Goal: Communication & Community: Ask a question

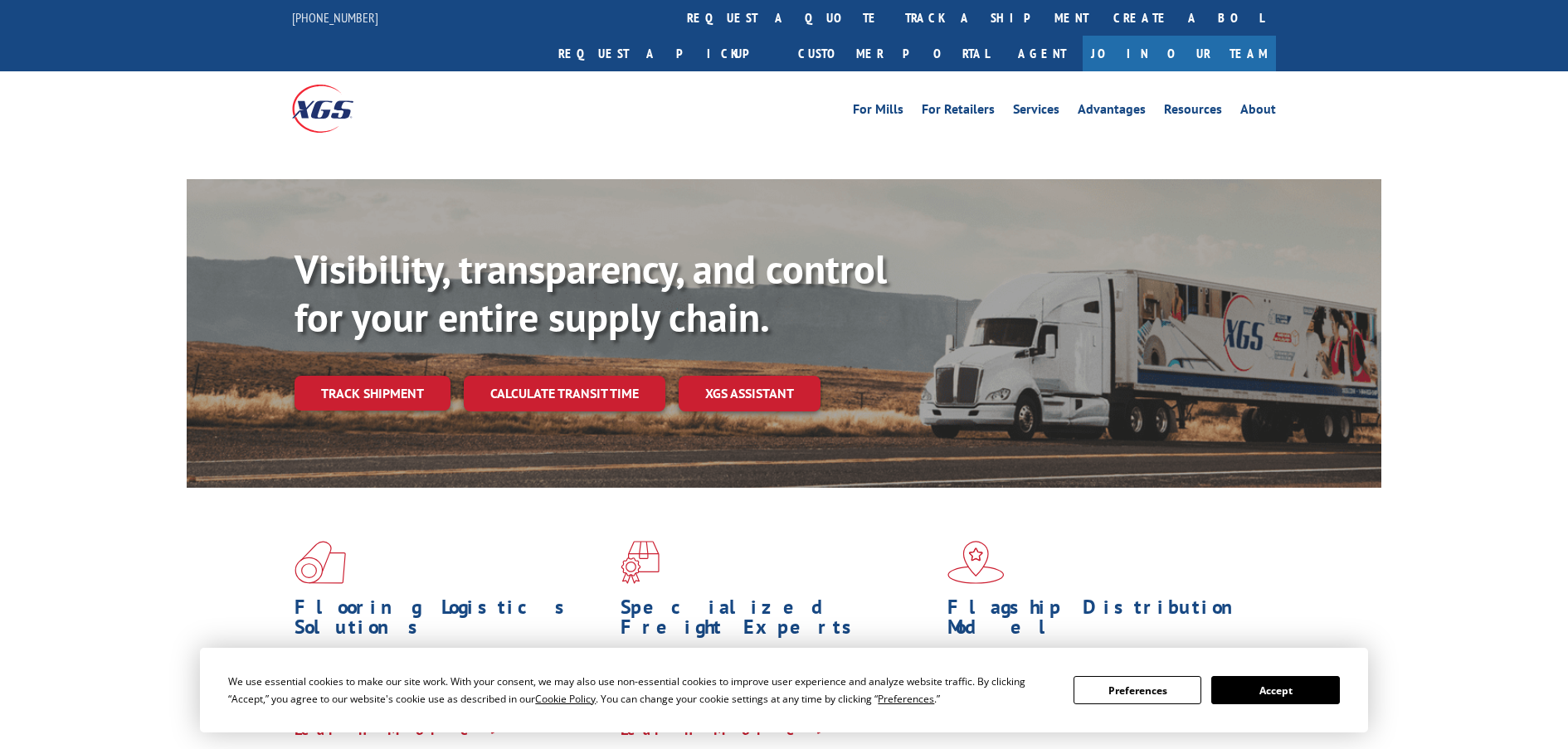
click at [374, 360] on div "Visibility, transparency, and control for your entire supply chain. Track shipm…" at bounding box center [838, 361] width 1087 height 231
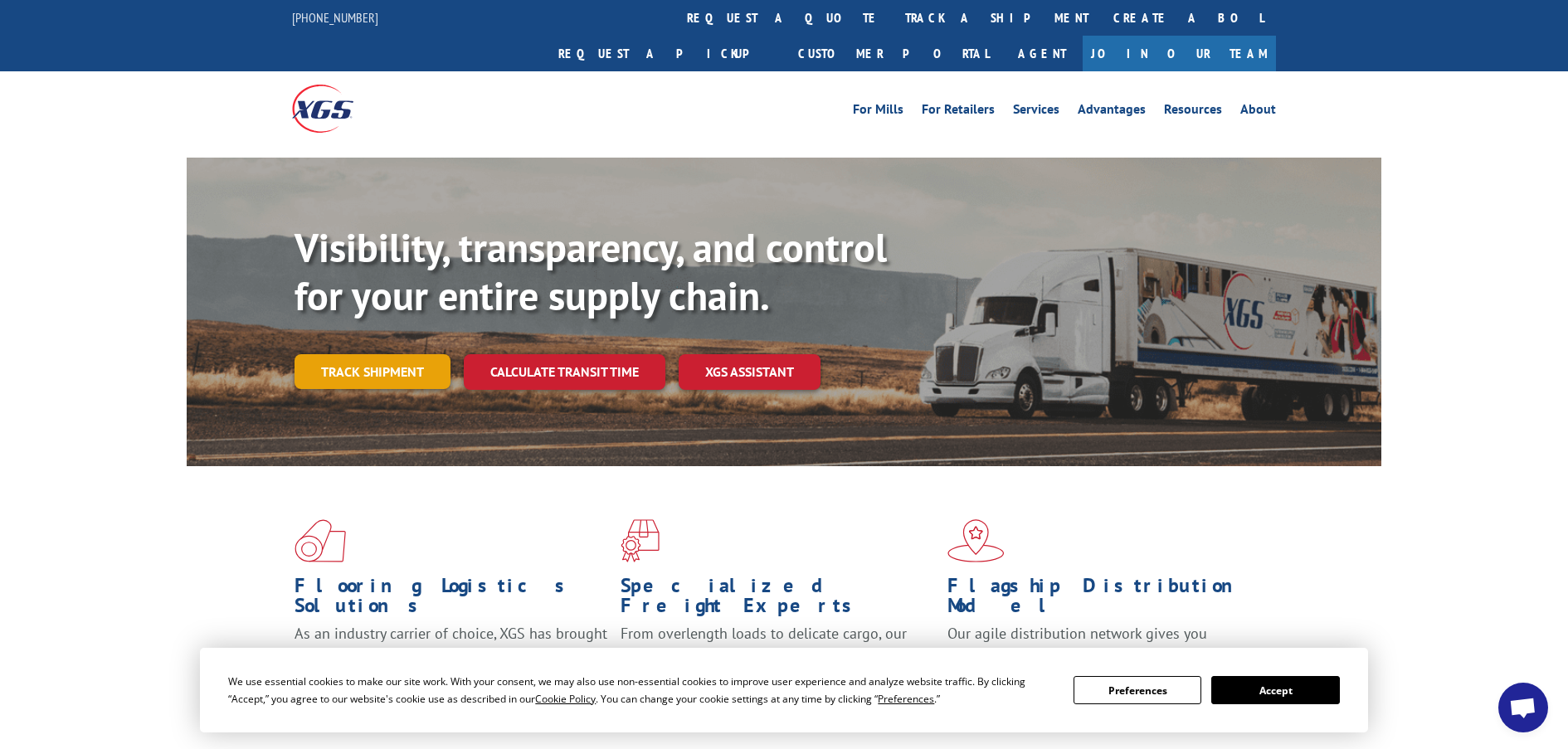
click at [349, 355] on link "Track shipment" at bounding box center [372, 372] width 156 height 35
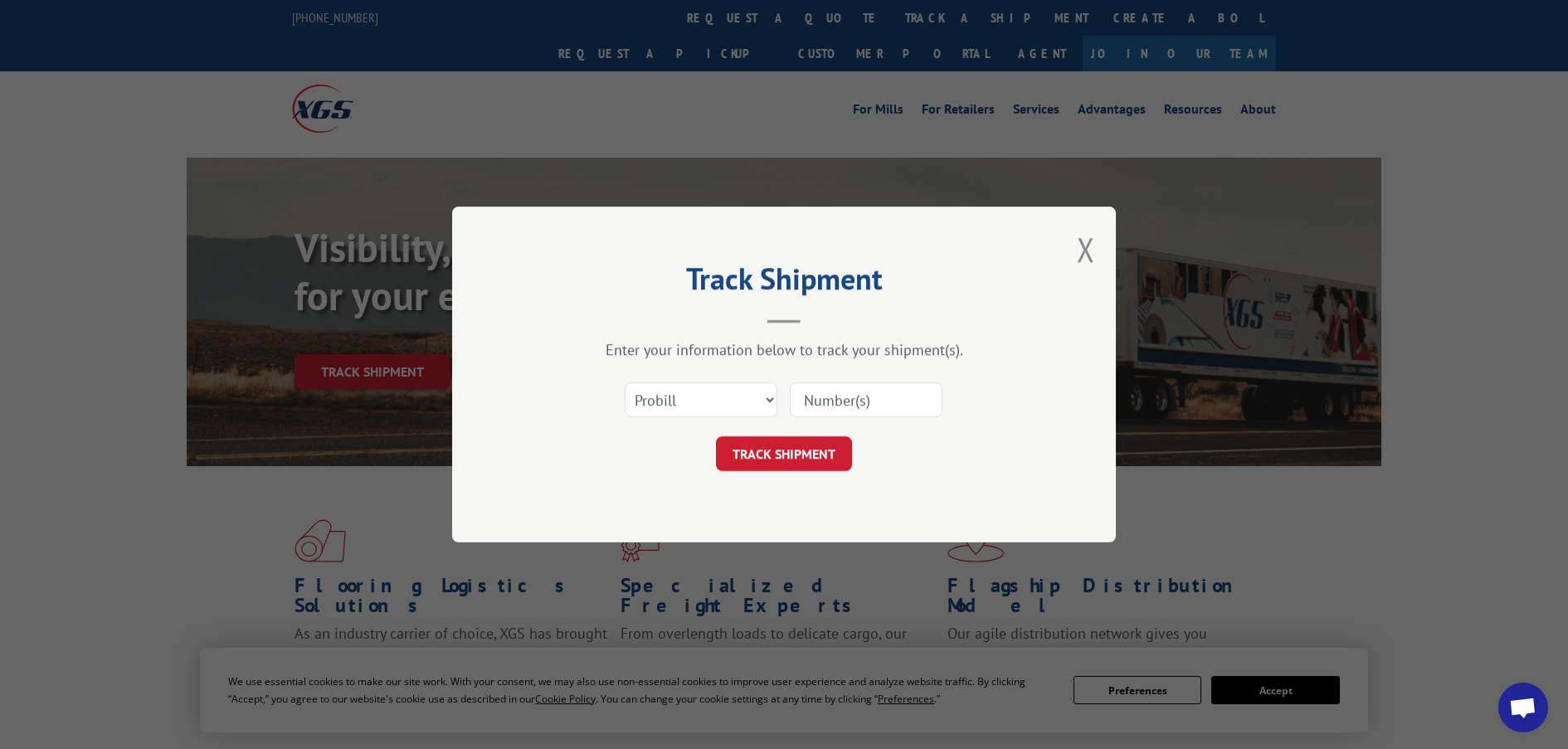
click at [870, 397] on input at bounding box center [866, 400] width 153 height 35
paste input "16566617"
type input "16566617"
click at [838, 456] on button "TRACK SHIPMENT" at bounding box center [784, 454] width 136 height 35
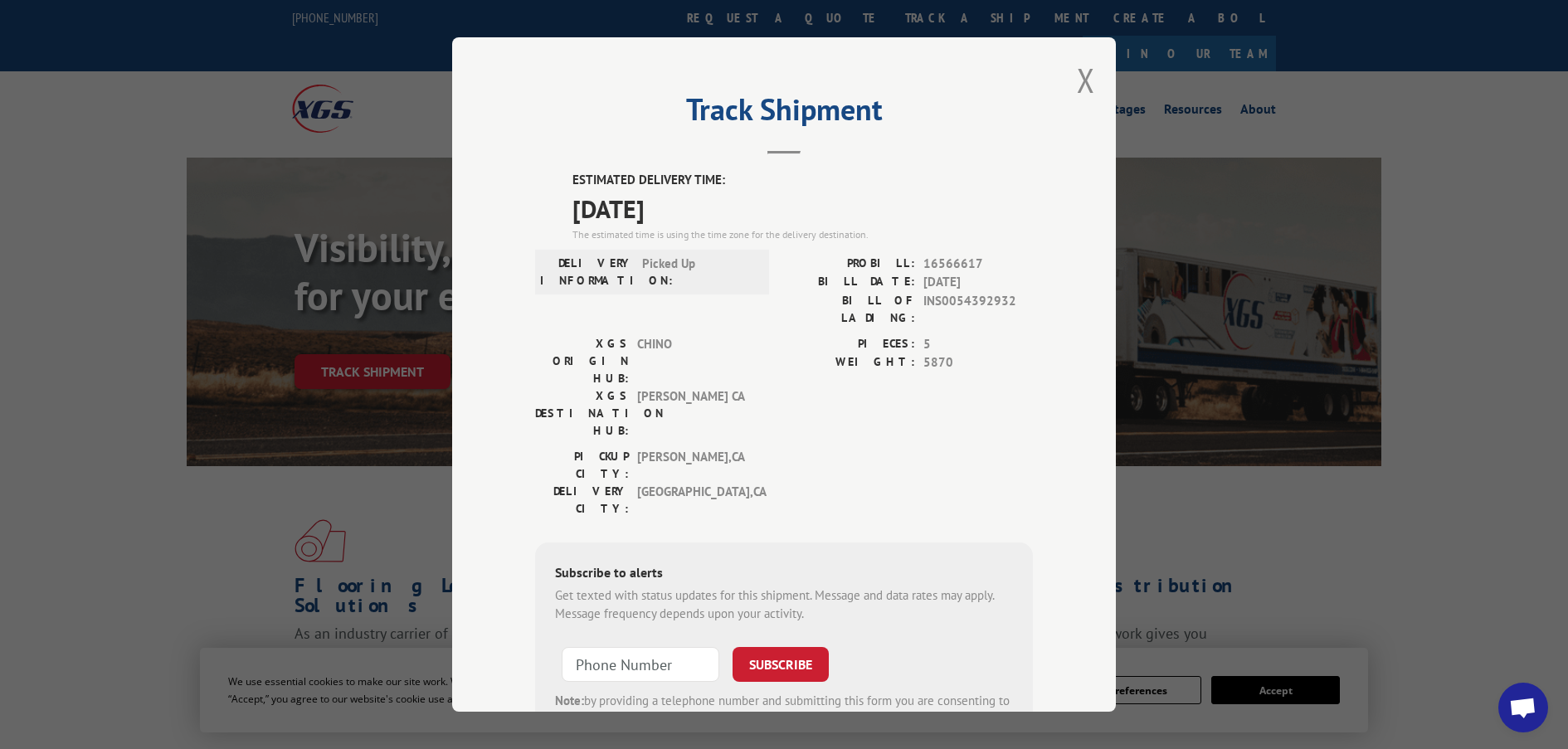
click at [1404, 414] on div "Track Shipment ESTIMATED DELIVERY TIME: [DATE] The estimated time is using the …" at bounding box center [784, 374] width 1568 height 749
click at [1077, 79] on button "Close modal" at bounding box center [1086, 80] width 18 height 44
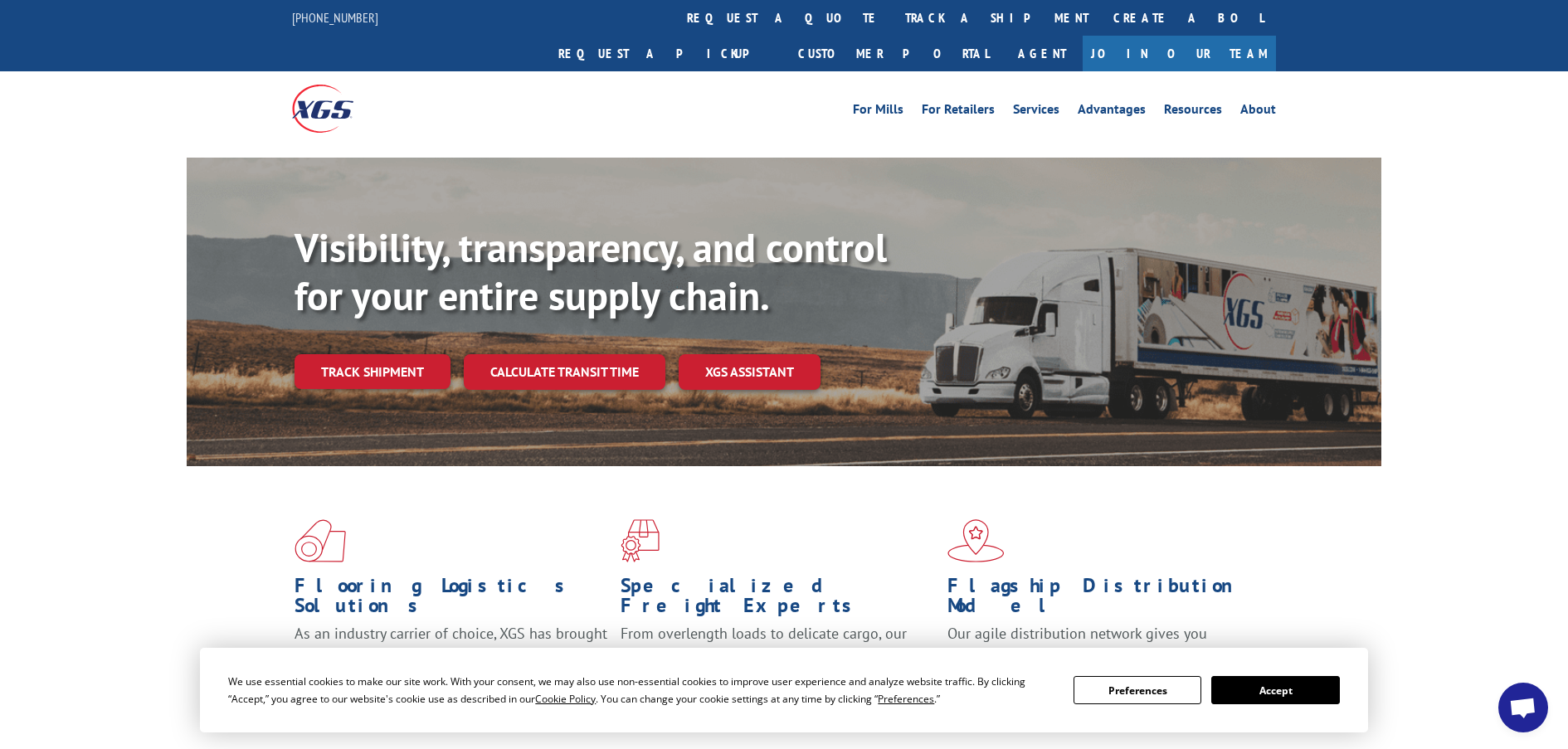
click at [1523, 705] on span "Open chat" at bounding box center [1523, 709] width 27 height 23
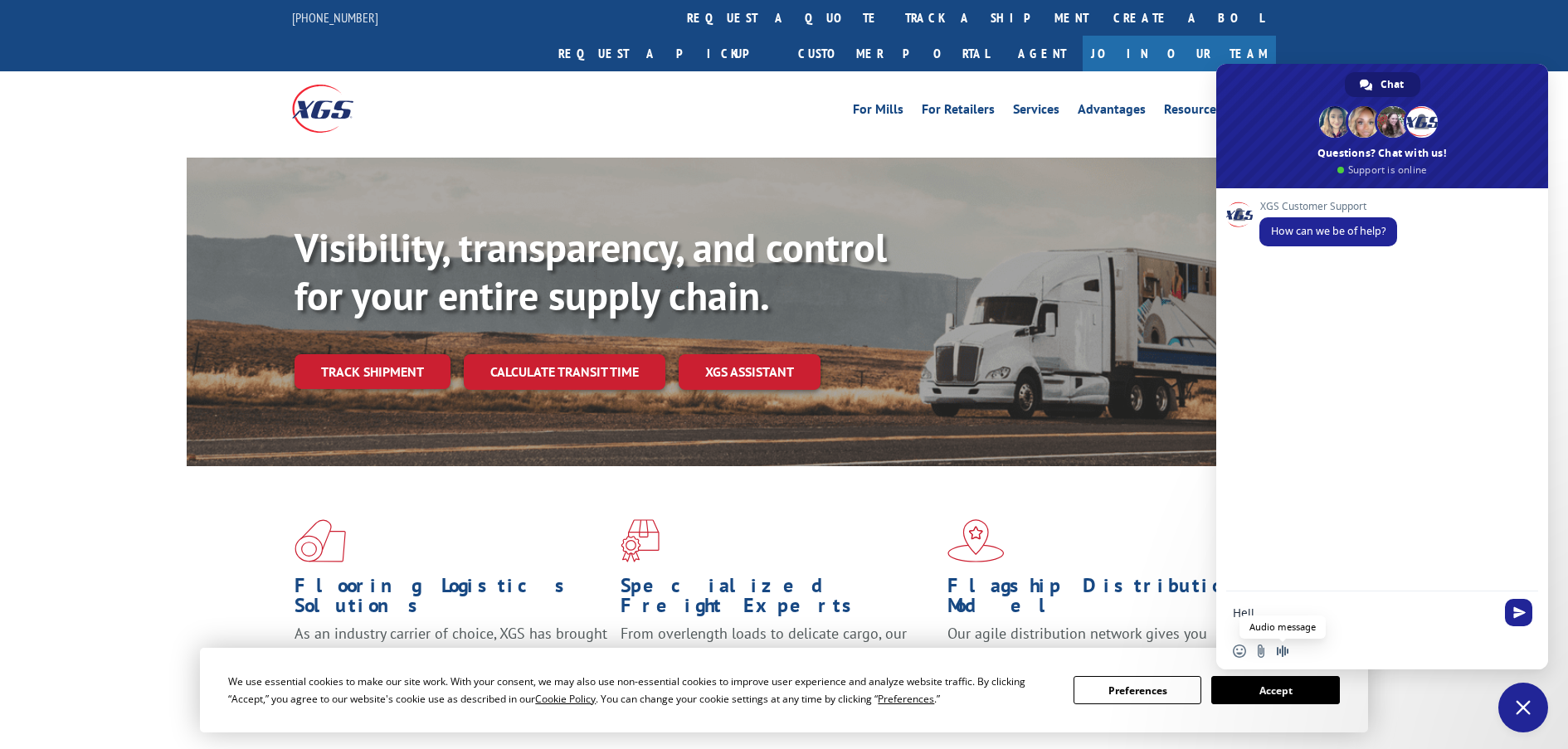
type textarea "Hello"
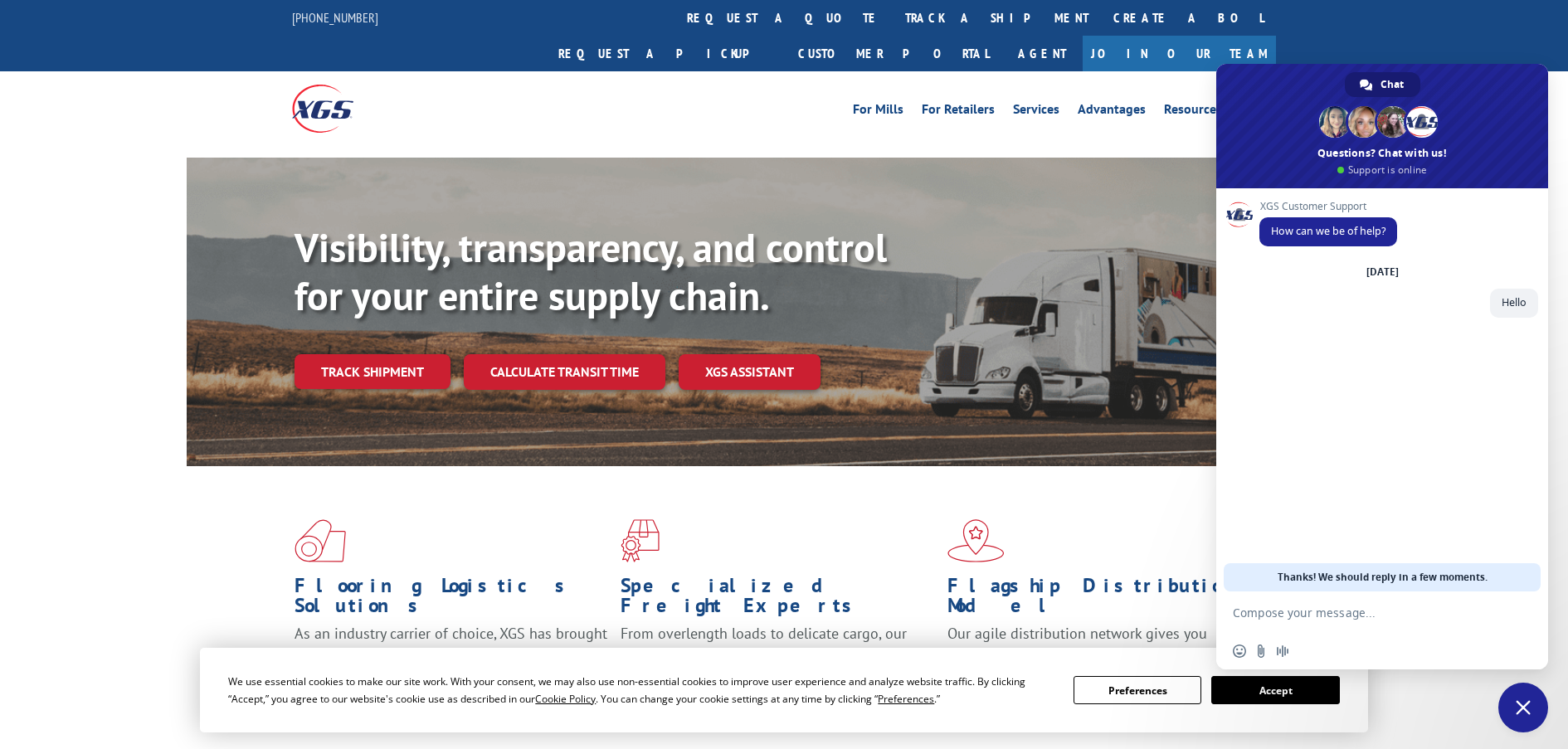
click at [1268, 516] on div "XGS Customer Support How can we be of help? [DATE] Hello Just now" at bounding box center [1381, 390] width 331 height 403
click at [1269, 514] on div "XGS Customer Support How can we be of help? [DATE] Hello Just now" at bounding box center [1381, 390] width 331 height 403
click at [1285, 626] on form at bounding box center [1365, 614] width 262 height 45
click at [1283, 617] on textarea "Compose your message..." at bounding box center [1365, 612] width 262 height 15
click at [1238, 487] on div "XGS Customer Support How can we be of help? [DATE] Hello A few seconds ago" at bounding box center [1381, 390] width 331 height 403
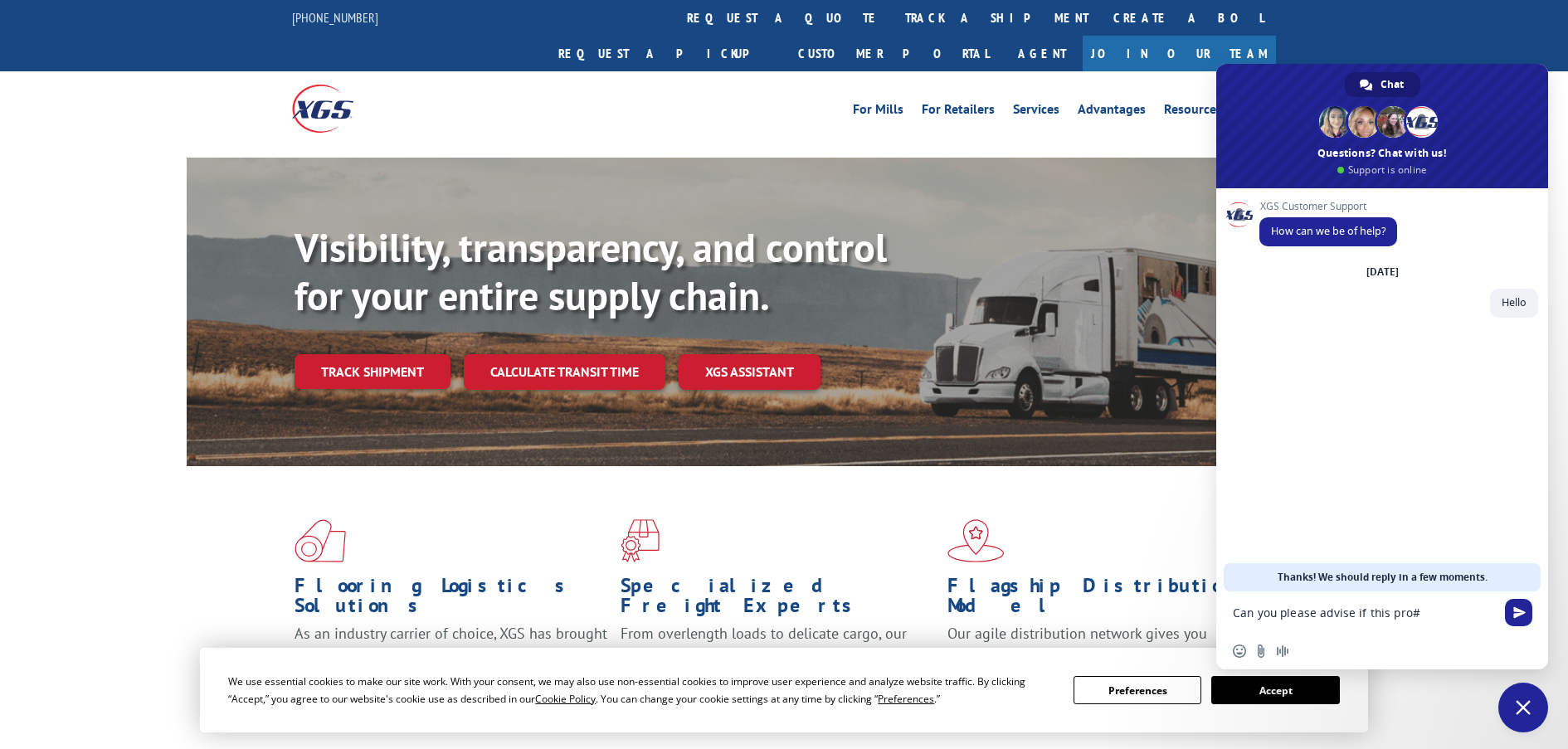
paste textarea "16566617"
type textarea "Can you please advise if this pro# 16566617 was delivered"
click at [1337, 432] on div "XGS Customer Support How can we be of help? [DATE] Hello A few seconds ago Can …" at bounding box center [1381, 390] width 331 height 403
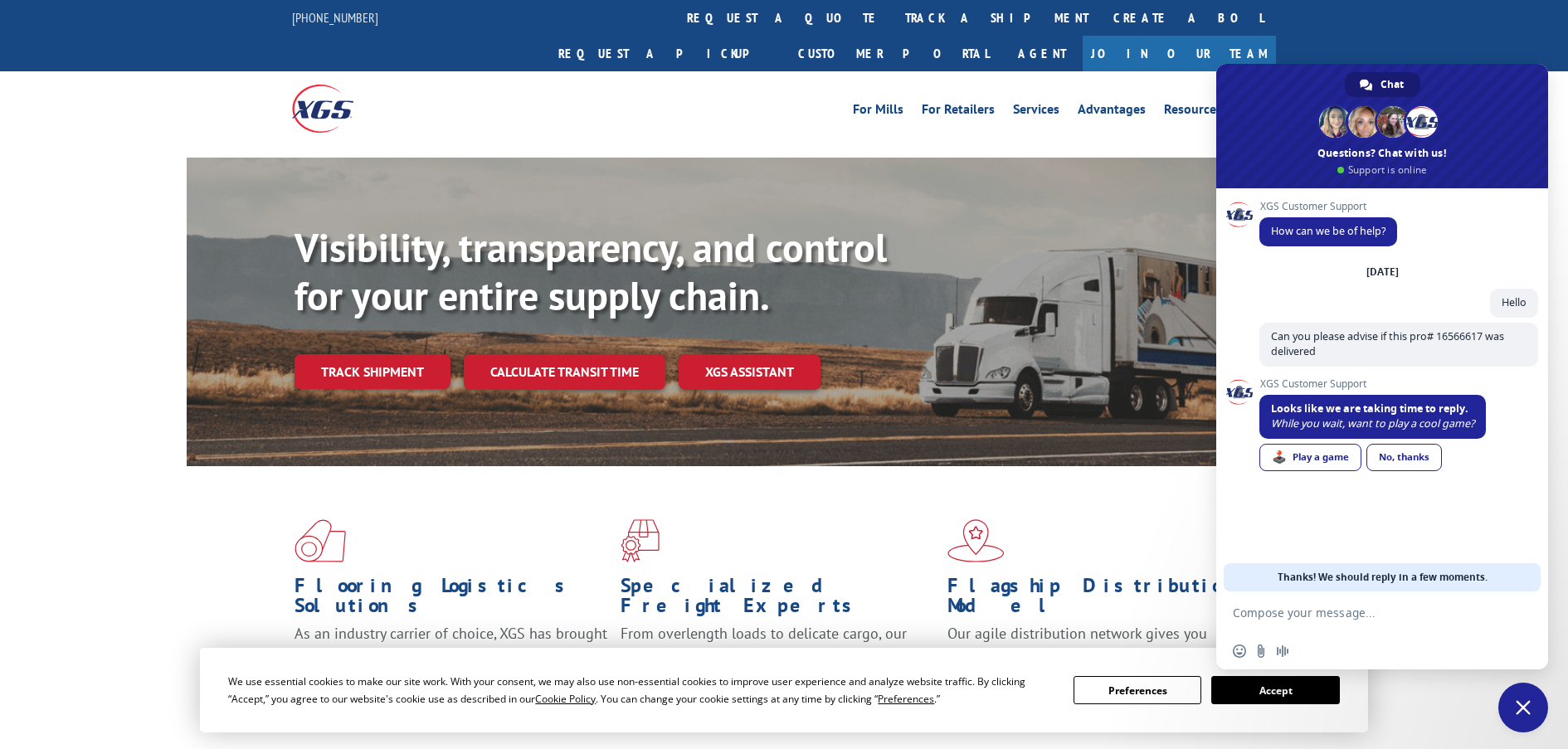
drag, startPoint x: 1297, startPoint y: 515, endPoint x: 1358, endPoint y: 504, distance: 62.0
click at [1302, 515] on div "XGS Customer Support How can we be of help? [DATE] Hello A minute ago Can you p…" at bounding box center [1399, 361] width 279 height 321
click at [1404, 458] on div "No, thanks" at bounding box center [1405, 458] width 76 height 27
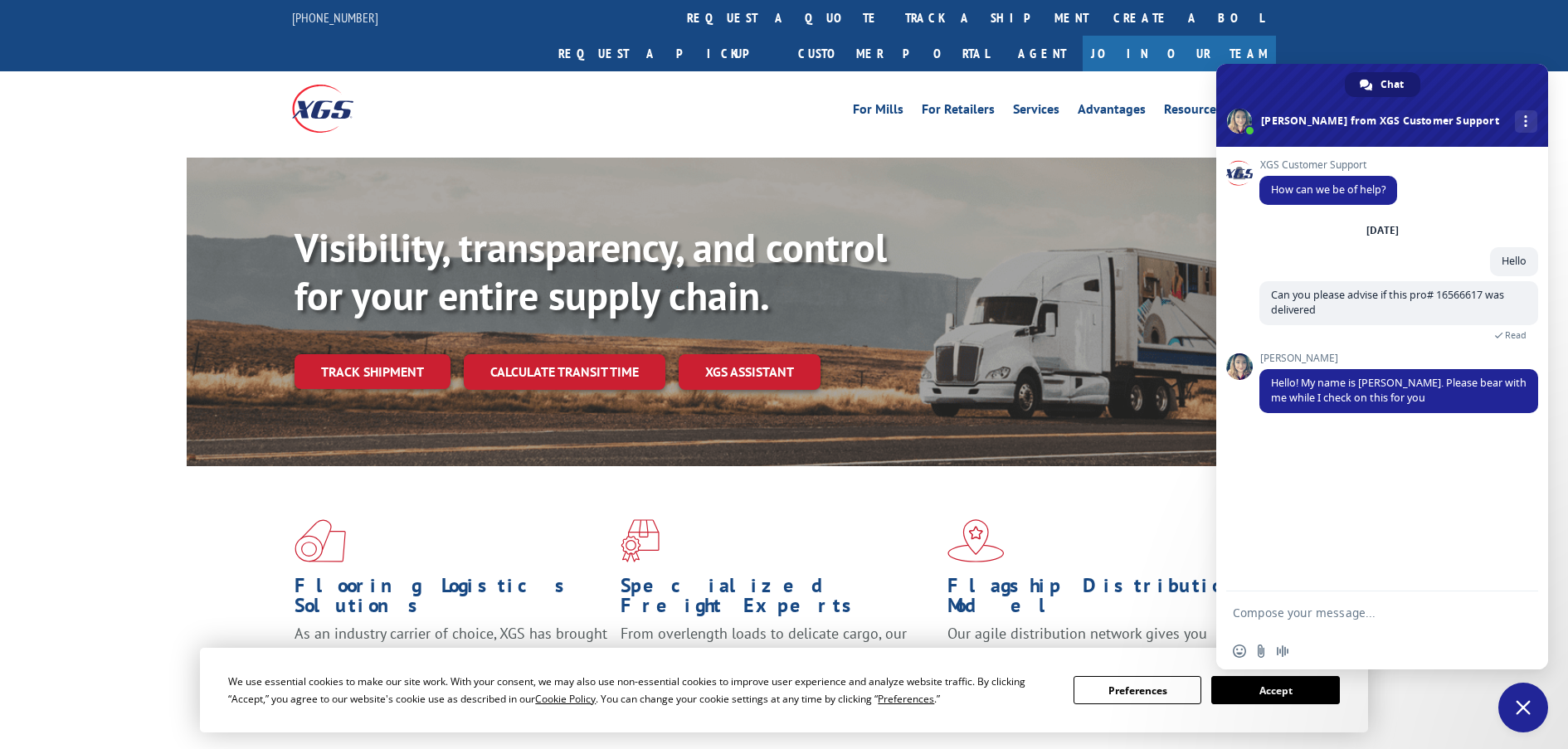
click at [1312, 615] on textarea "Compose your message..." at bounding box center [1365, 612] width 262 height 15
type textarea "kn np"
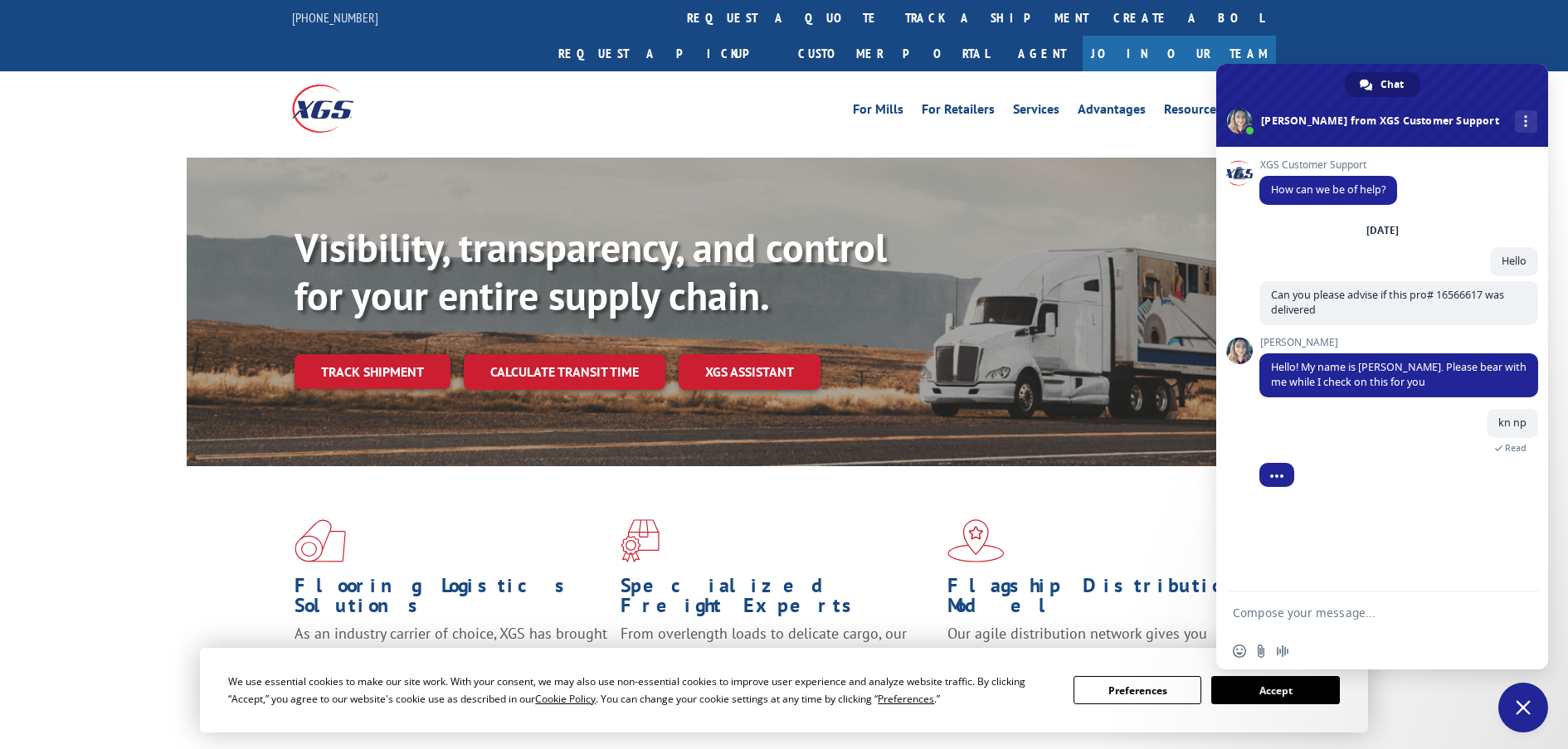
click at [1448, 530] on div "XGS Customer Support How can we be of help? [DATE] Hello A minute ago Can you p…" at bounding box center [1381, 369] width 331 height 445
click at [1517, 419] on span "kn np" at bounding box center [1513, 423] width 28 height 15
drag, startPoint x: 1506, startPoint y: 423, endPoint x: 1434, endPoint y: 445, distance: 75.3
click at [1434, 445] on div "kn np Just now Read" at bounding box center [1399, 440] width 279 height 63
click at [1276, 606] on textarea "Compose your message..." at bounding box center [1365, 612] width 262 height 15
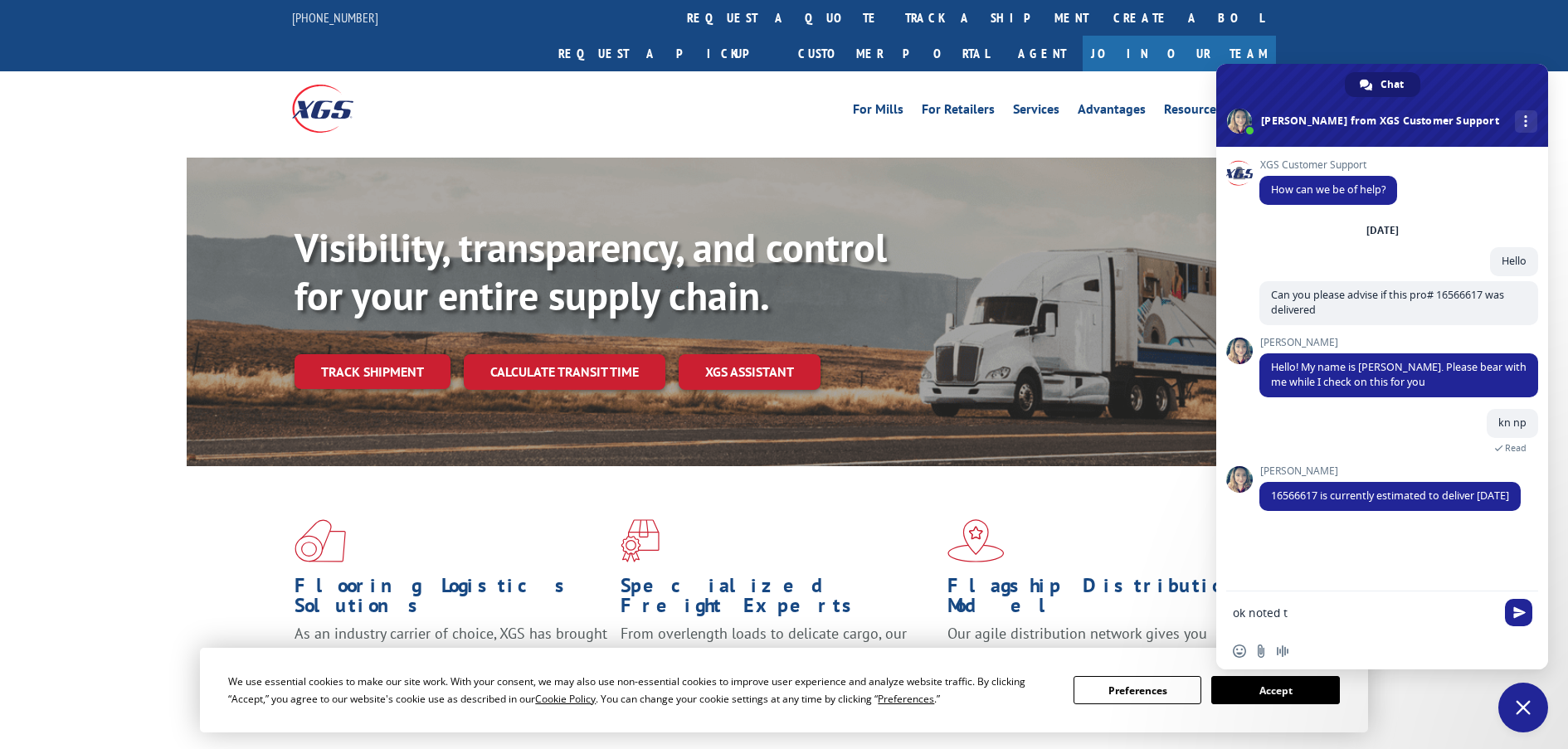
type textarea "ok noted ty"
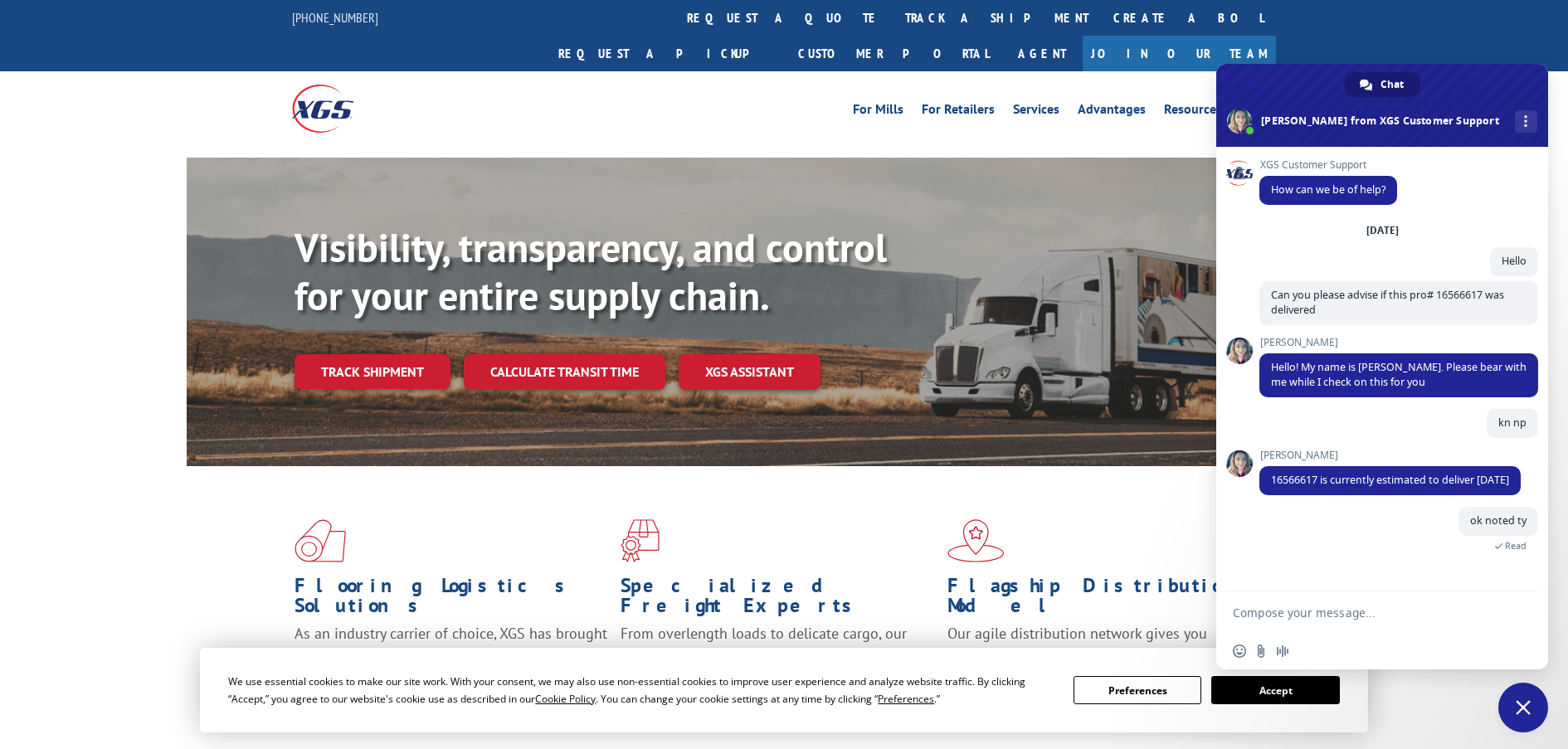
click at [1514, 721] on span "Close chat" at bounding box center [1523, 707] width 50 height 50
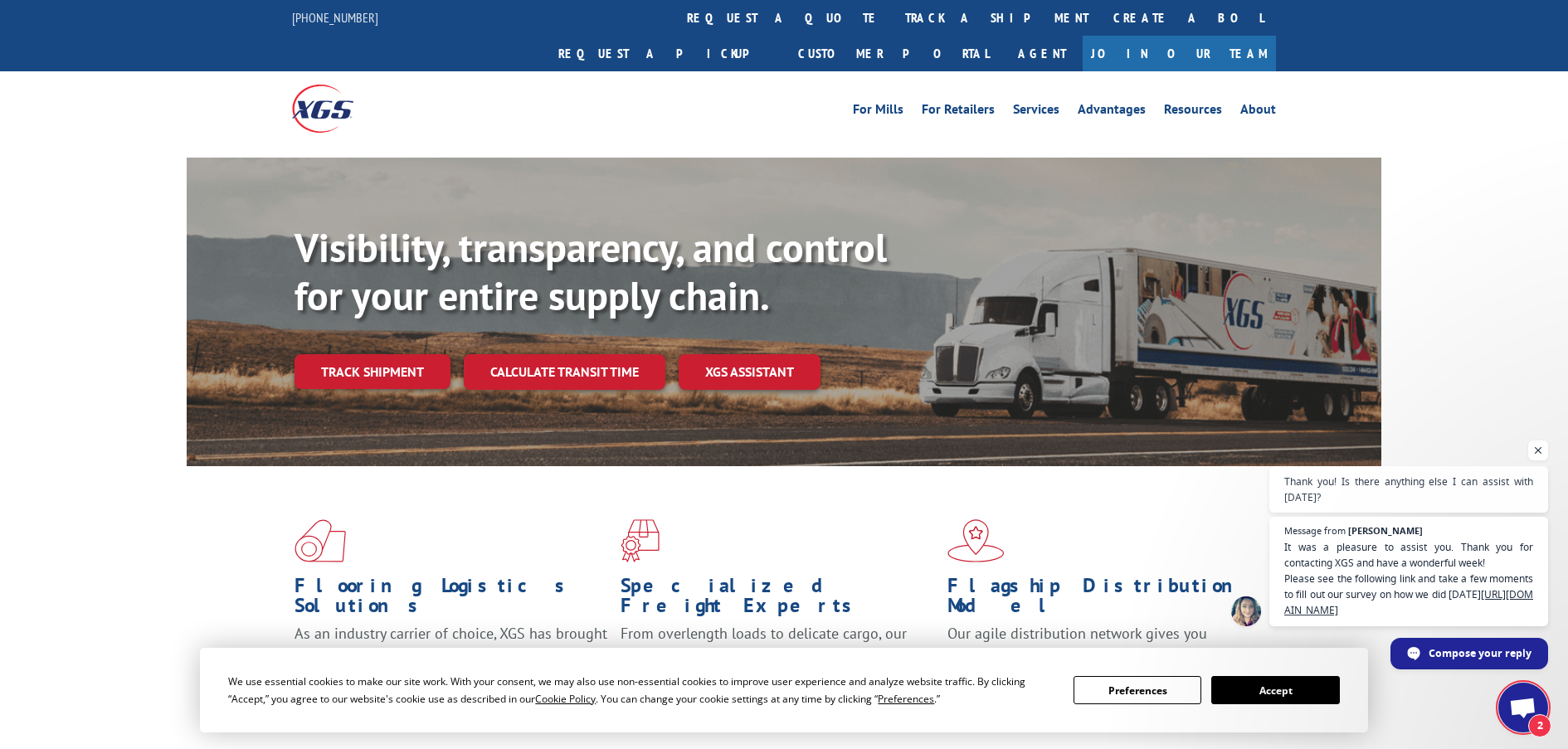
scroll to position [160, 0]
